Goal: Transaction & Acquisition: Purchase product/service

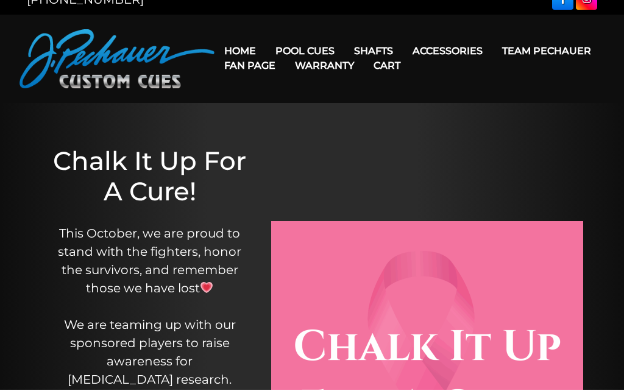
scroll to position [18, 0]
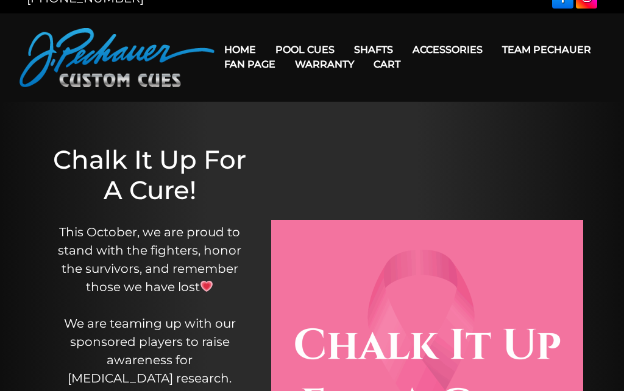
click at [397, 127] on link "Champion Collection" at bounding box center [342, 118] width 150 height 17
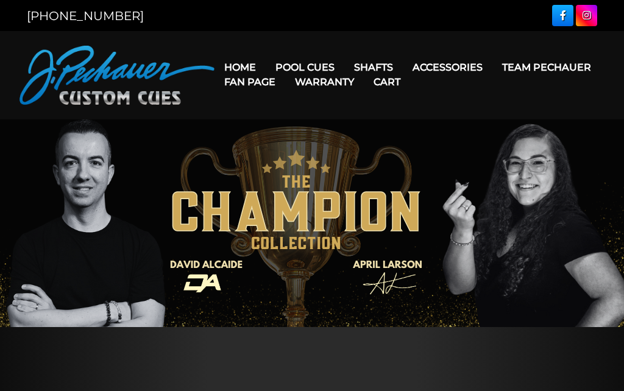
click at [377, 110] on link "JP Series (T) – NEW" at bounding box center [342, 101] width 150 height 17
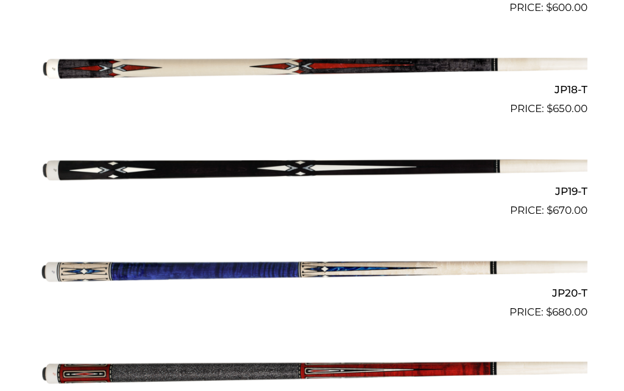
scroll to position [2103, 0]
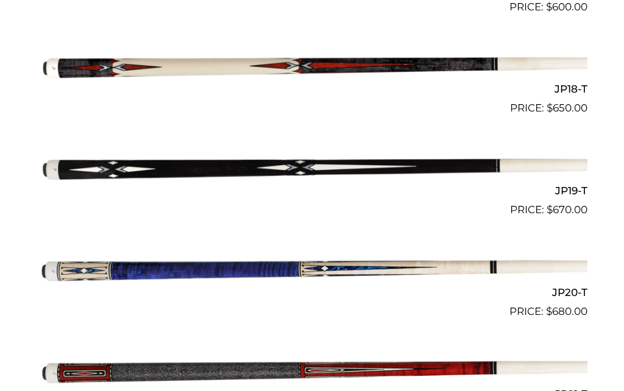
click at [482, 77] on img at bounding box center [312, 65] width 551 height 91
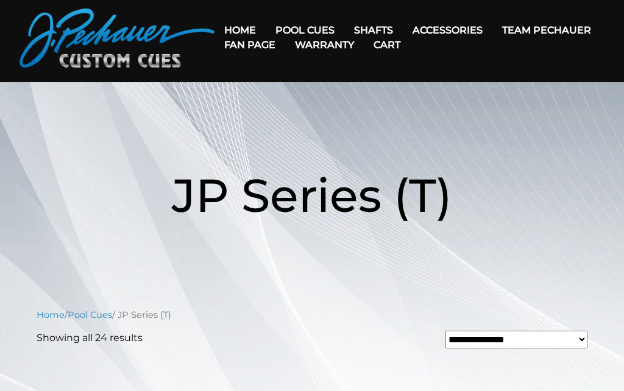
scroll to position [0, 0]
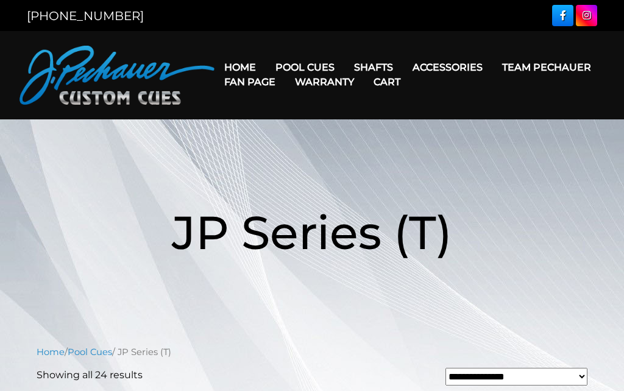
click at [378, 127] on link "Pro Series (R) – NEW" at bounding box center [342, 119] width 150 height 17
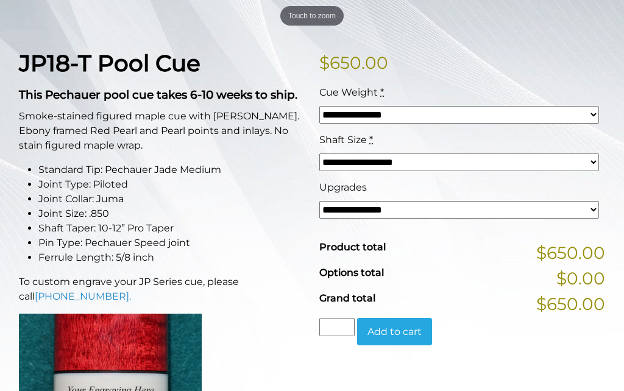
scroll to position [254, 0]
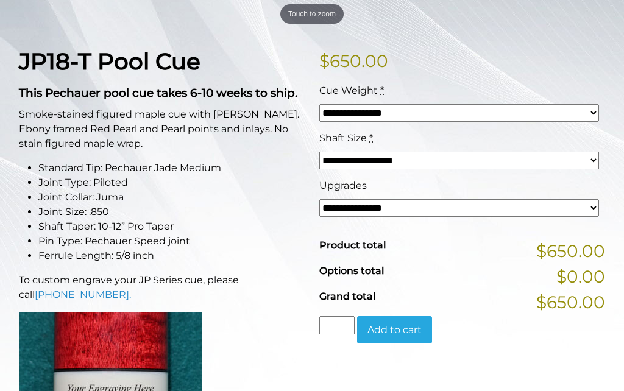
click at [581, 111] on select "**********" at bounding box center [459, 113] width 280 height 18
click at [575, 207] on select "**********" at bounding box center [459, 208] width 280 height 18
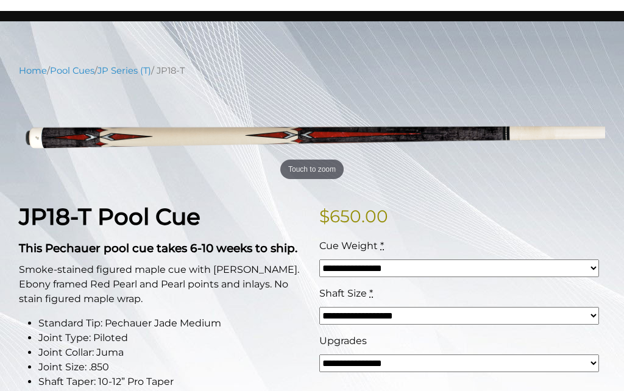
scroll to position [0, 0]
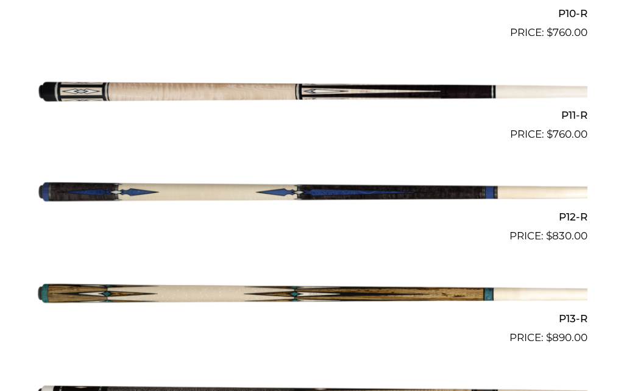
scroll to position [1367, 0]
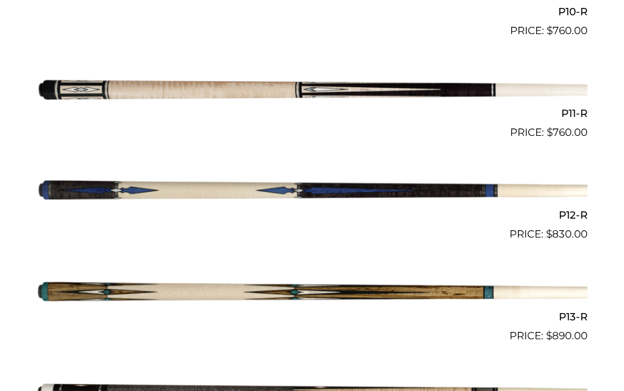
click at [489, 190] on img at bounding box center [312, 191] width 551 height 91
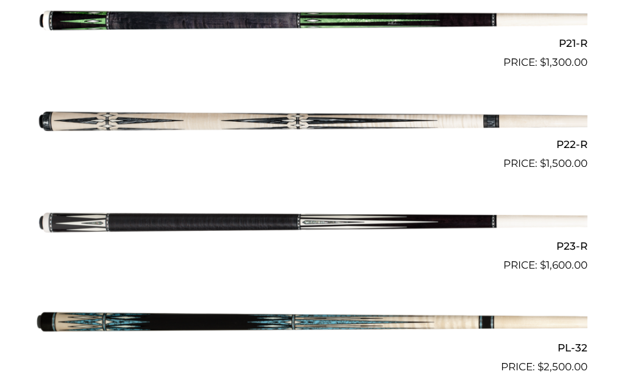
scroll to position [2429, 0]
